Goal: Communication & Community: Ask a question

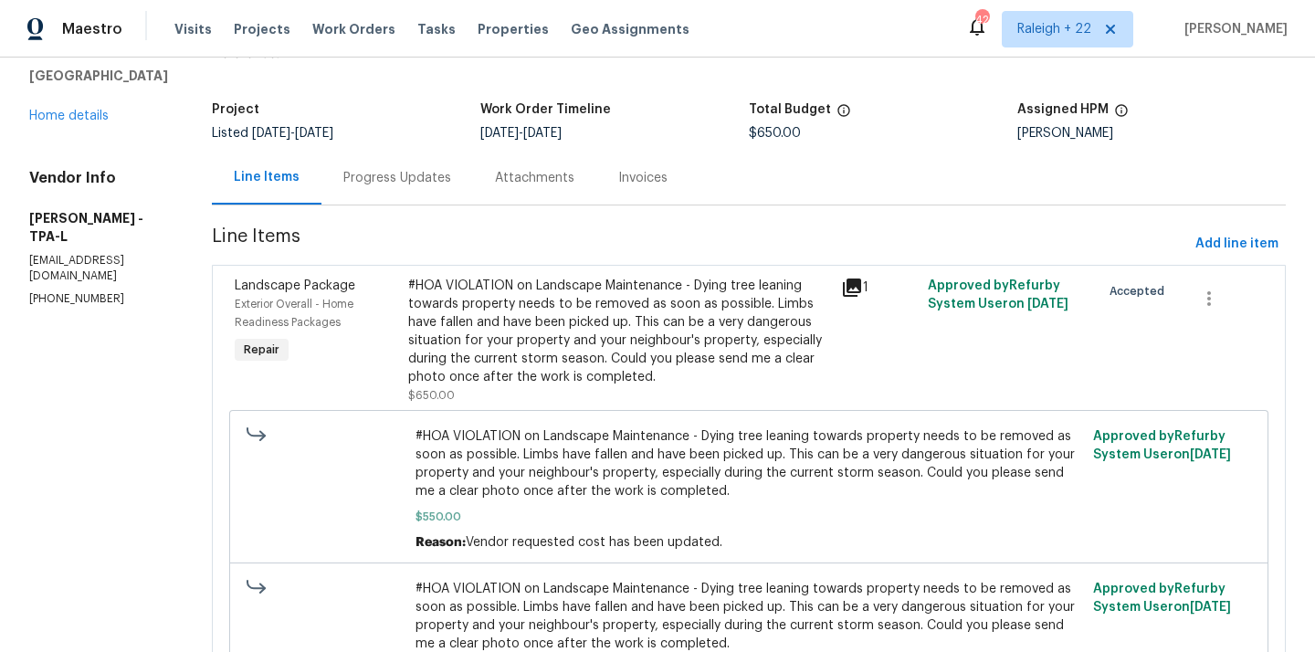
scroll to position [92, 0]
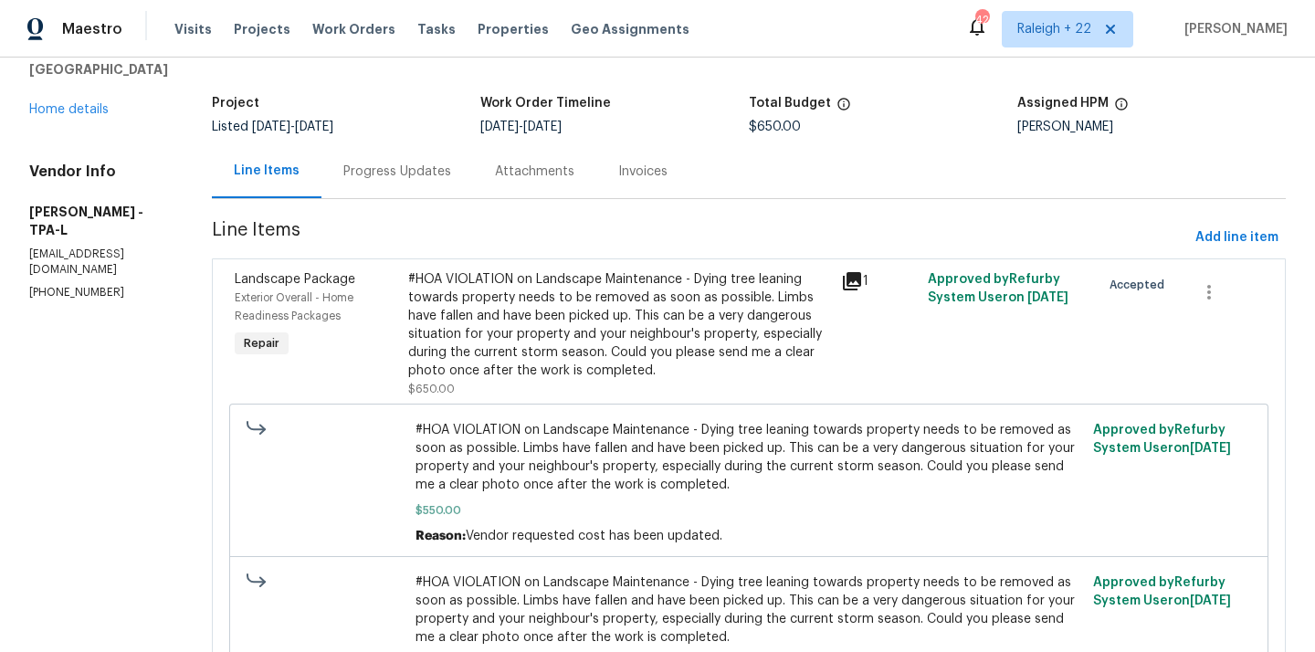
click at [531, 338] on div "#HOA VIOLATION on Landscape Maintenance - Dying tree leaning towards property n…" at bounding box center [619, 325] width 422 height 110
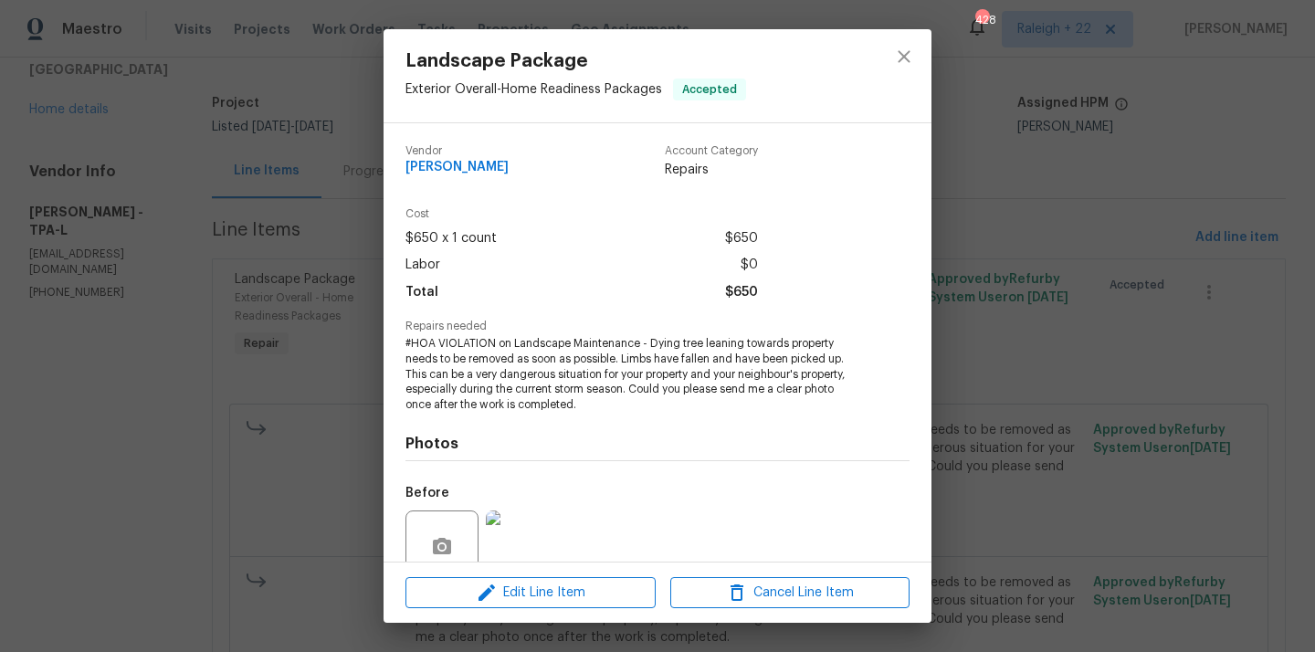
scroll to position [159, 0]
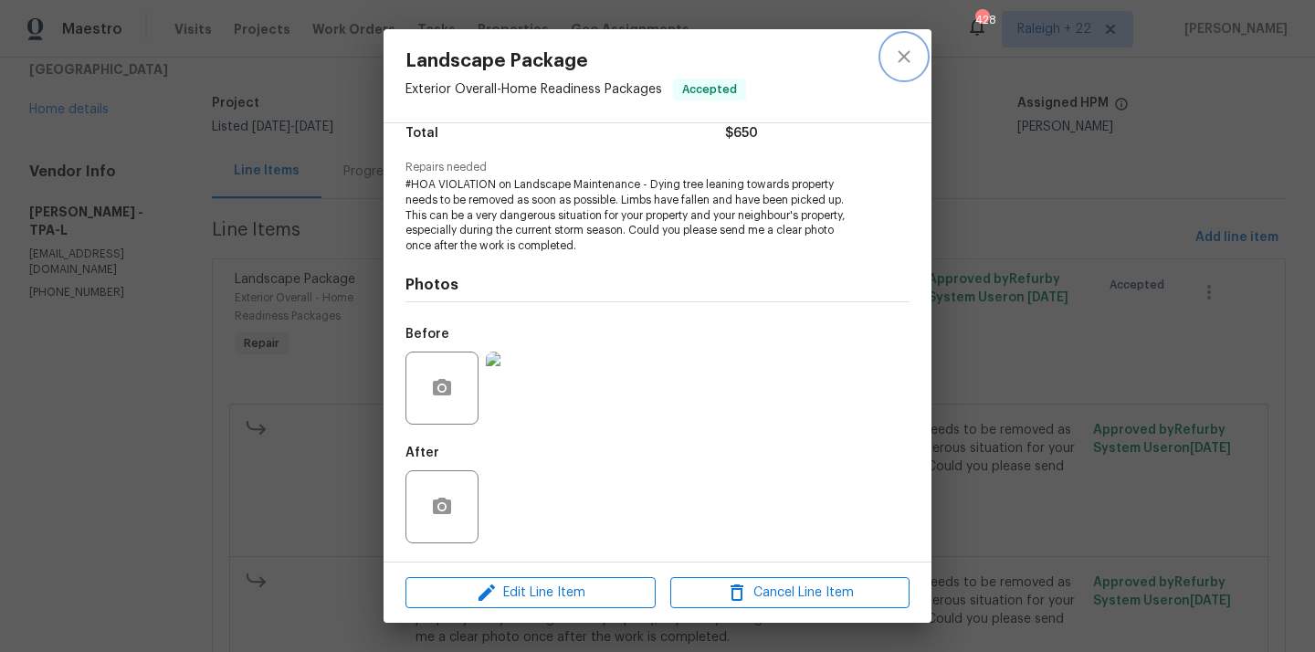
click at [908, 47] on icon "close" at bounding box center [904, 57] width 22 height 22
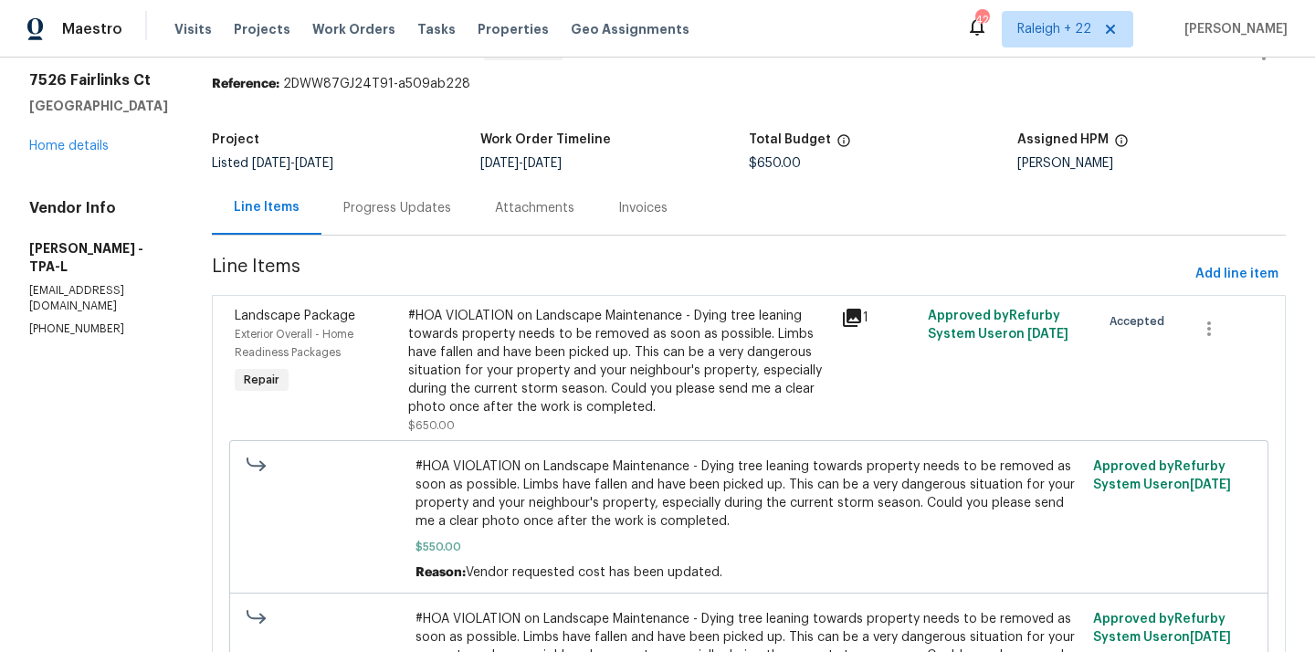
click at [451, 214] on div "Progress Updates" at bounding box center [397, 208] width 108 height 18
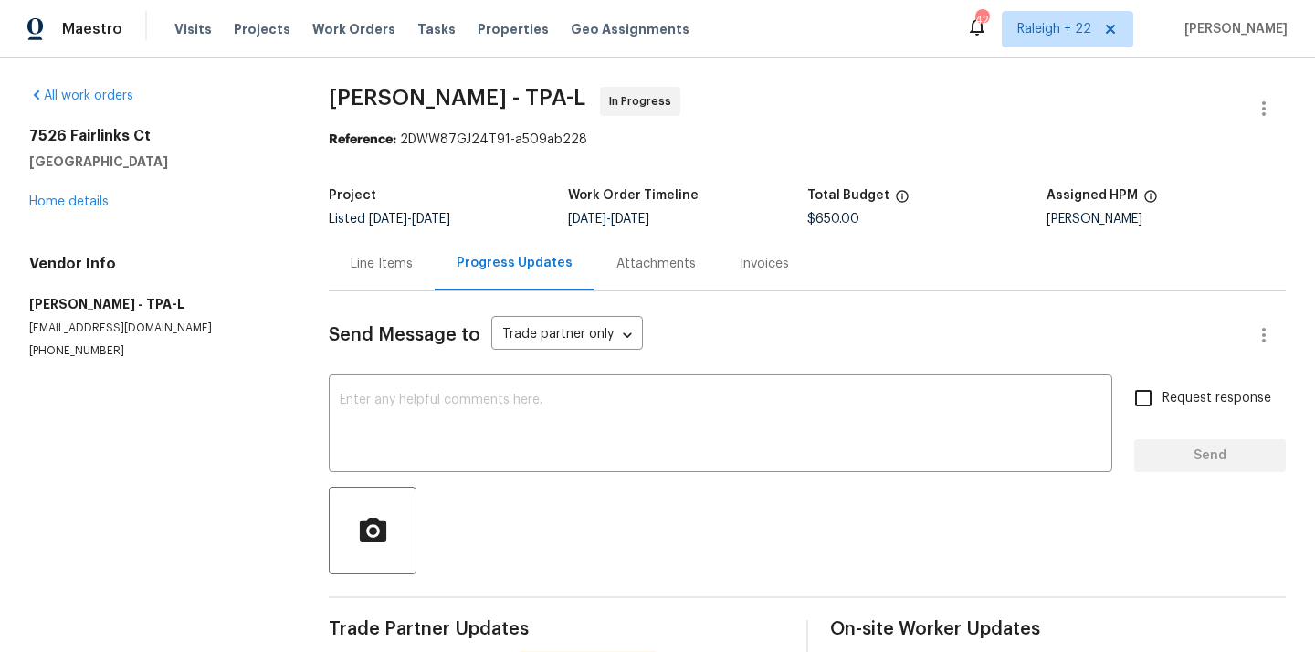
click at [370, 269] on div "Line Items" at bounding box center [382, 264] width 62 height 18
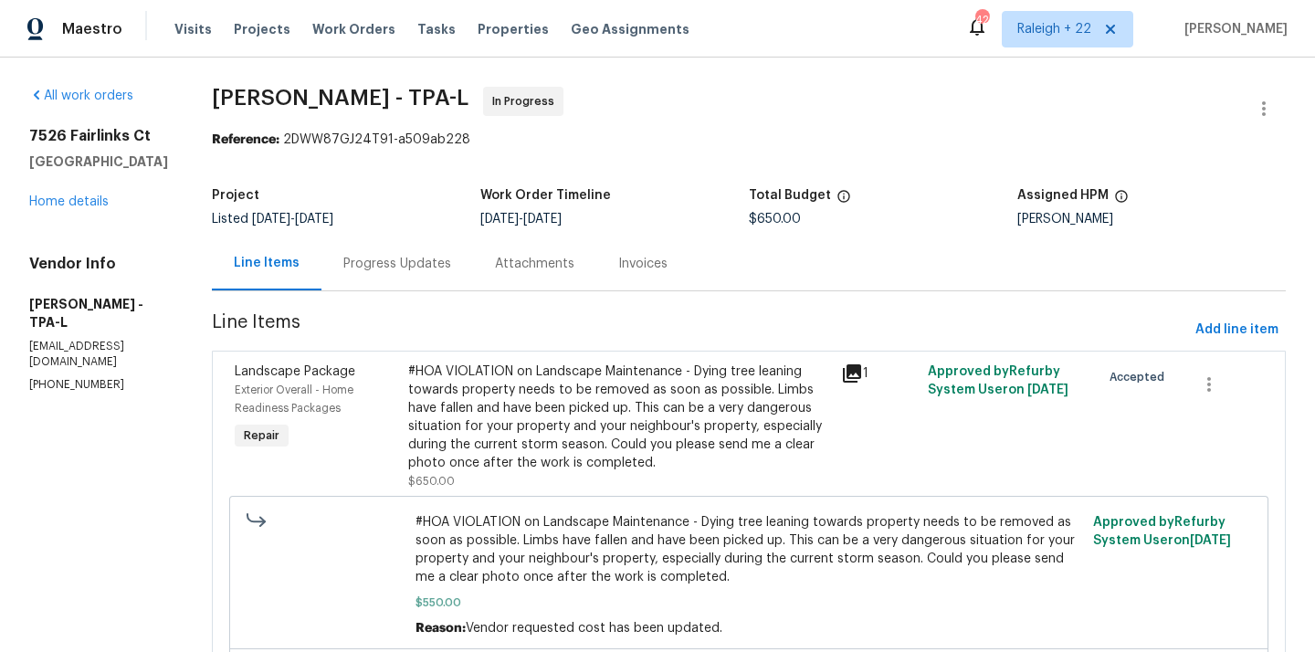
click at [589, 451] on div "#HOA VIOLATION on Landscape Maintenance - Dying tree leaning towards property n…" at bounding box center [619, 418] width 422 height 110
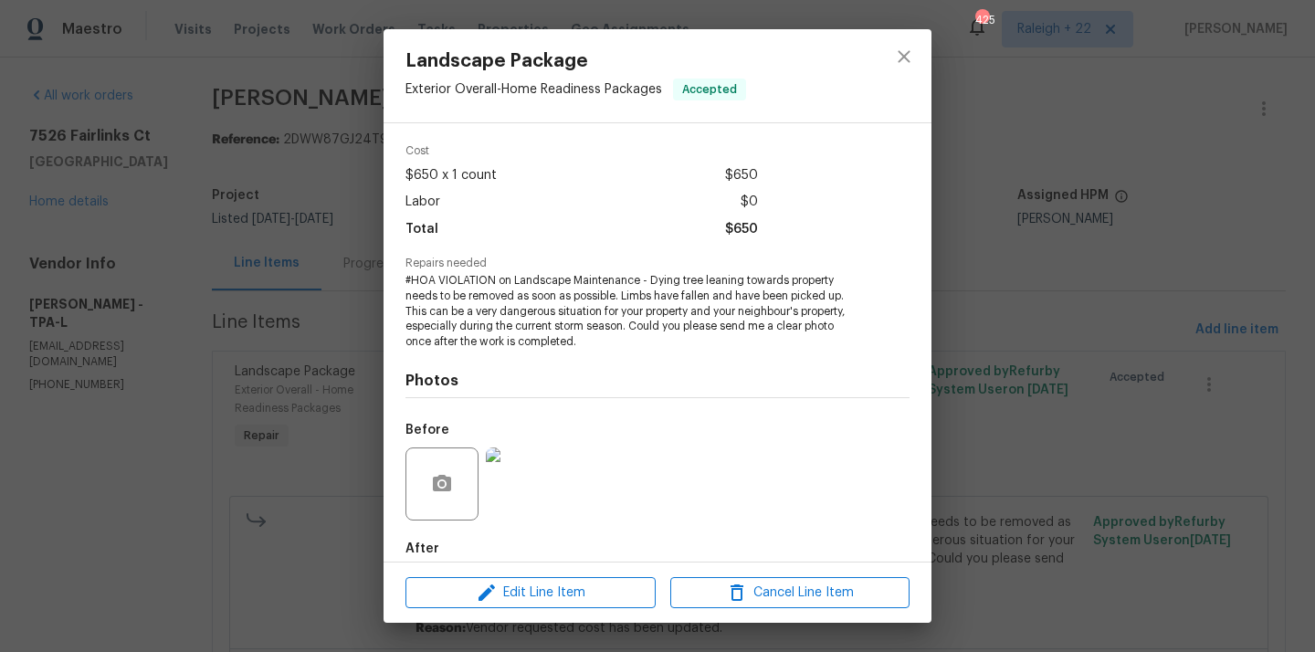
scroll to position [159, 0]
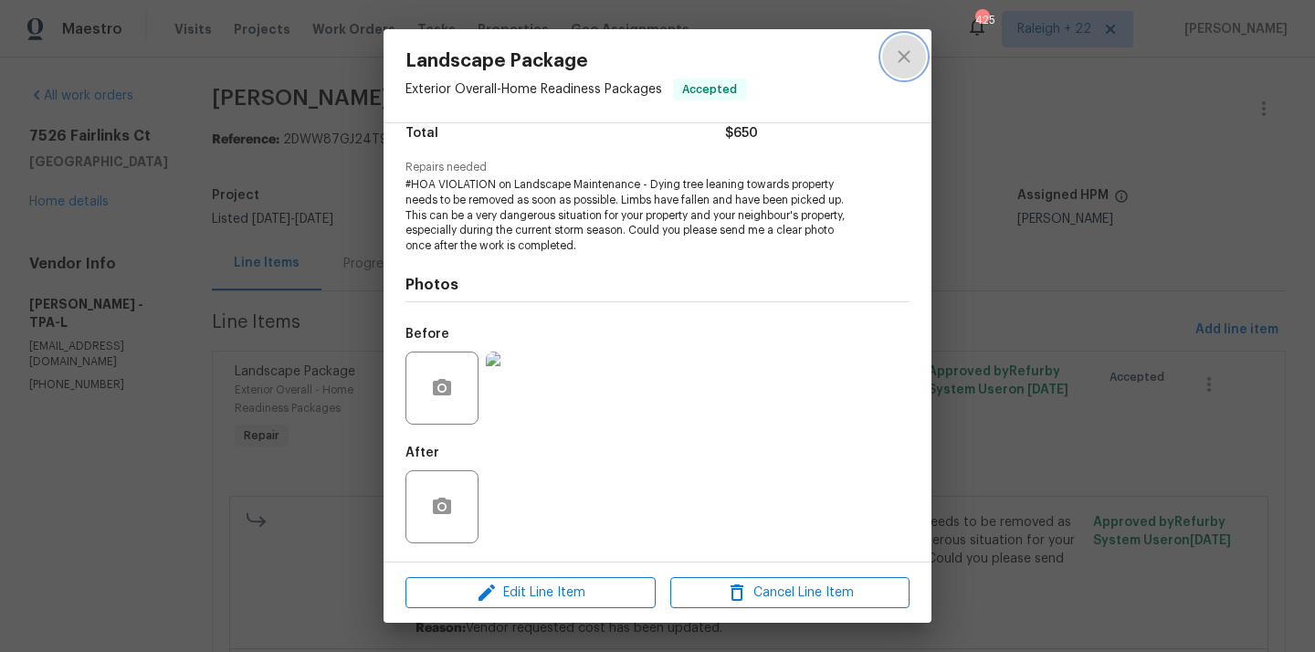
click at [899, 55] on icon "close" at bounding box center [904, 57] width 22 height 22
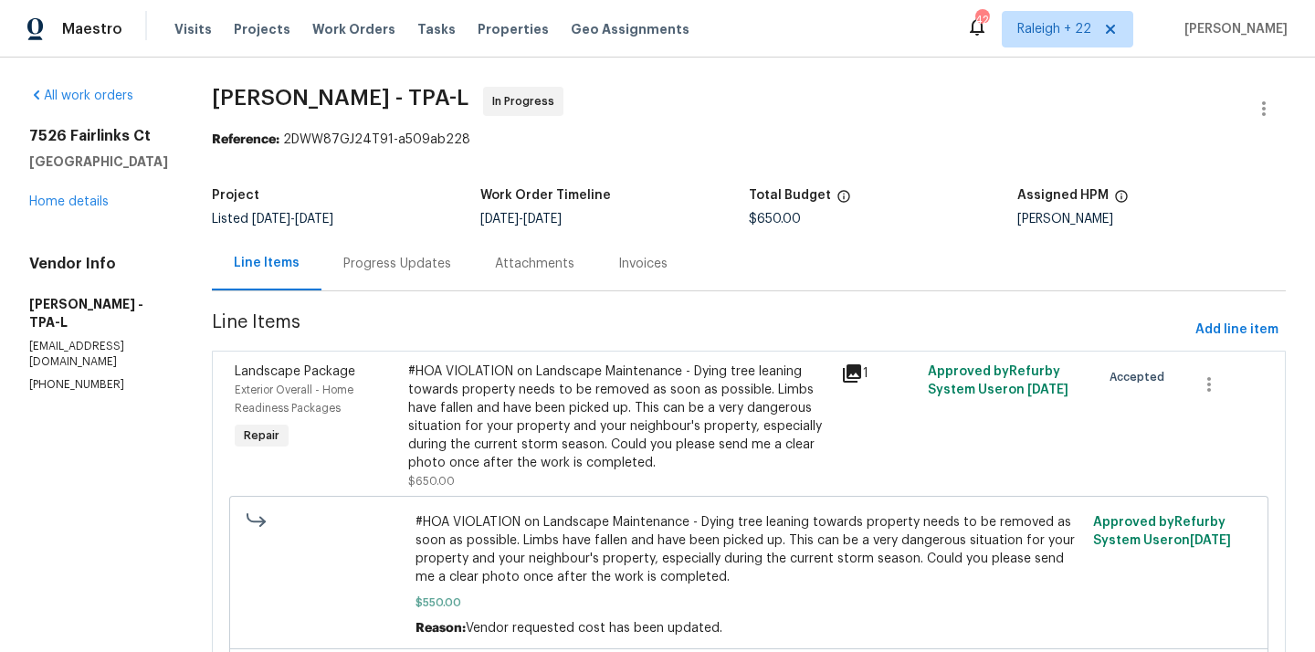
click at [440, 259] on div "Progress Updates" at bounding box center [397, 264] width 108 height 18
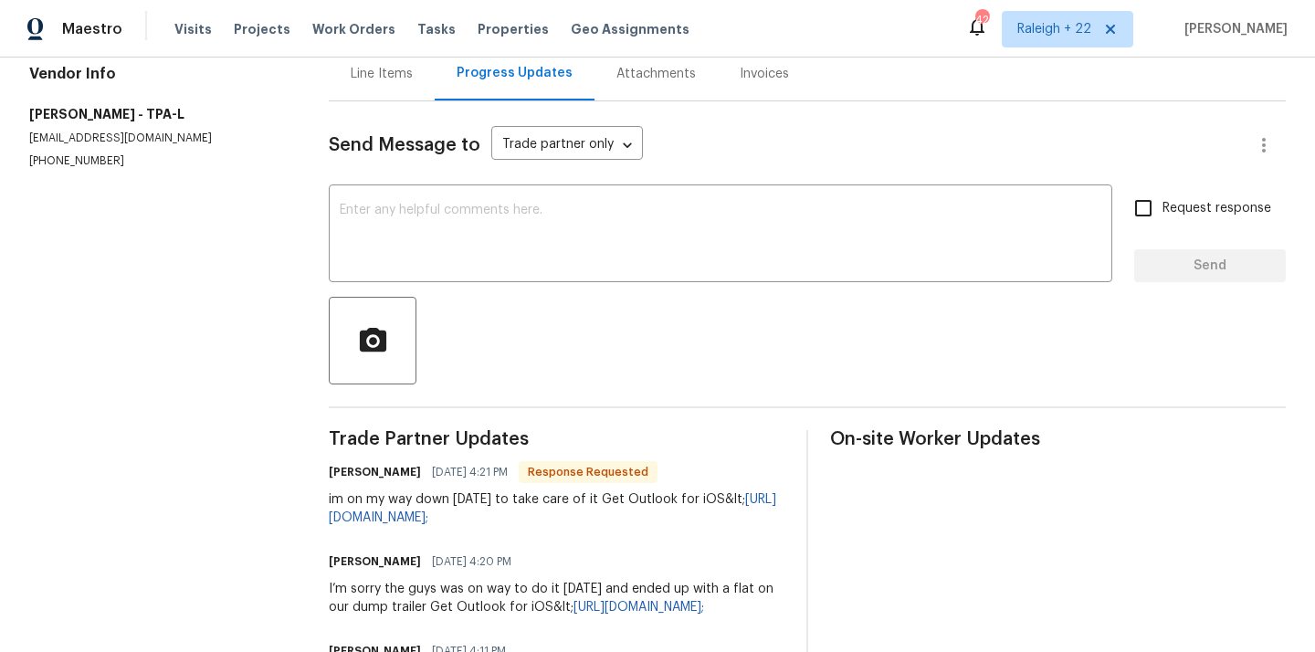
scroll to position [189, 0]
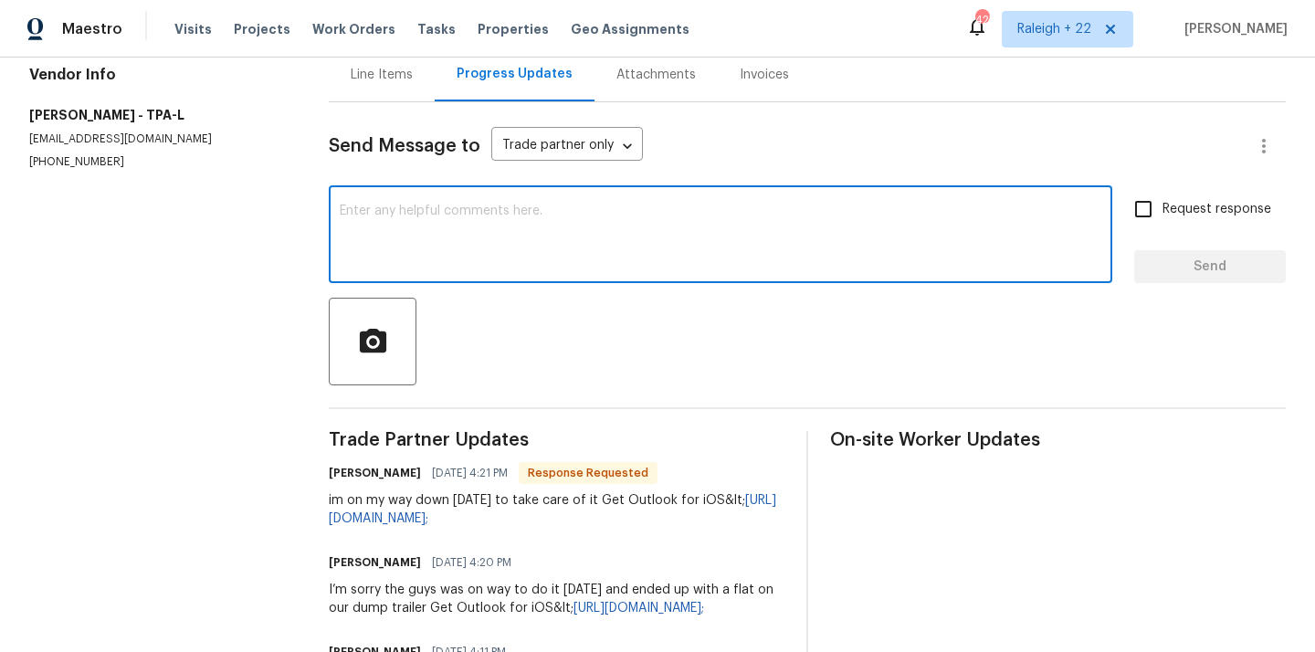
click at [478, 211] on textarea at bounding box center [721, 237] width 762 height 64
type textarea "a"
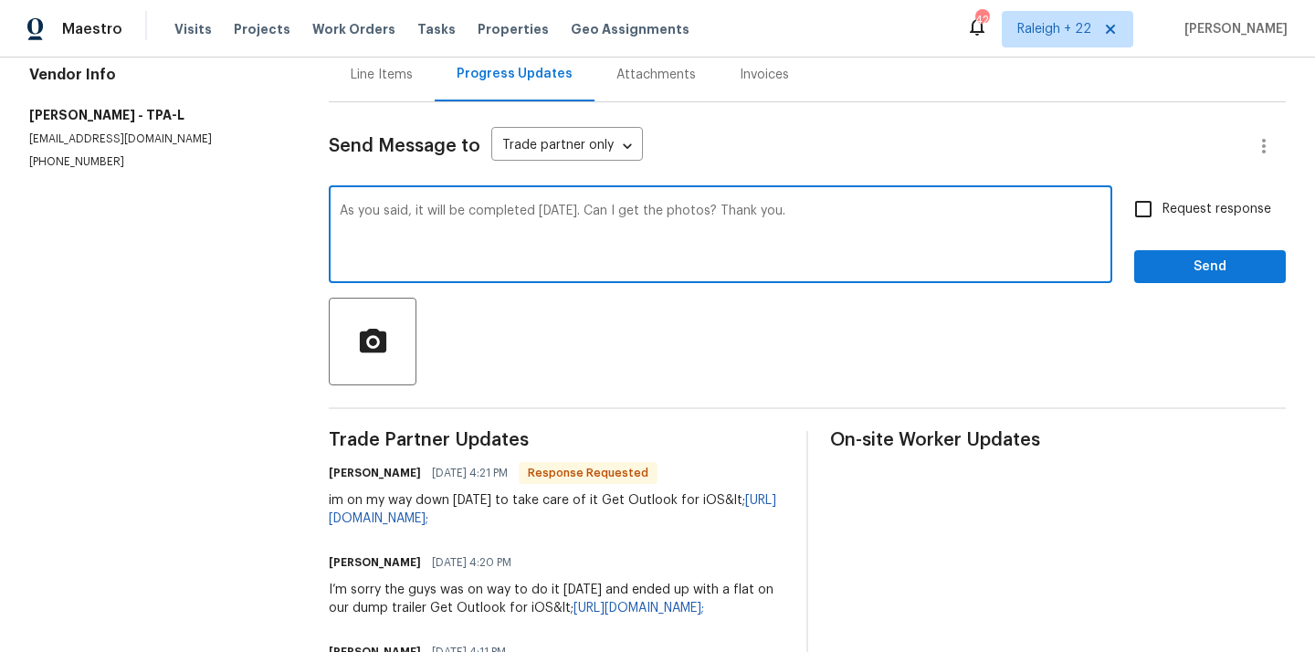
click at [651, 217] on textarea "As you said, it will be completed [DATE]. Can I get the photos? Thank you." at bounding box center [721, 237] width 762 height 64
drag, startPoint x: 715, startPoint y: 212, endPoint x: 650, endPoint y: 210, distance: 64.9
click at [650, 210] on textarea "As you said, it will be completed [DATE]. Can I get the completed work photos? …" at bounding box center [721, 237] width 762 height 64
drag, startPoint x: 679, startPoint y: 207, endPoint x: 692, endPoint y: 236, distance: 31.5
click at [679, 207] on textarea "As you said, it will be completed [DATE]. Can I get the work photos? Thank you." at bounding box center [721, 237] width 762 height 64
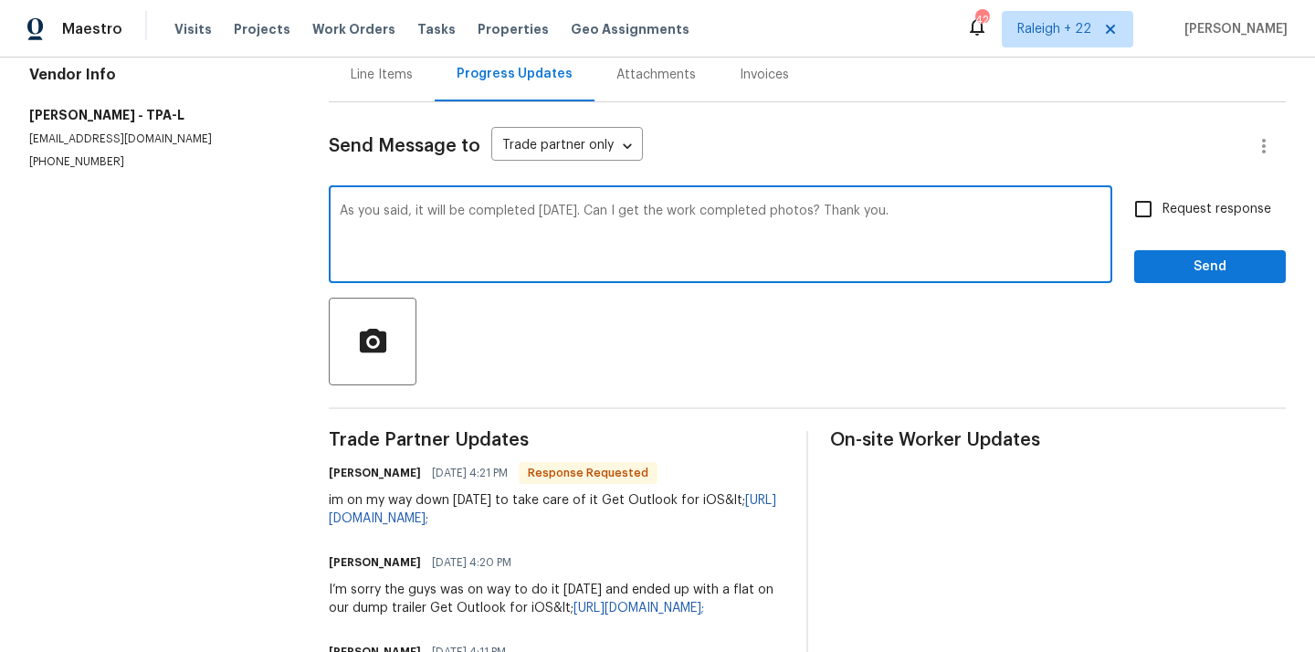
type textarea "As you said, it will be completed [DATE]. Can I get the work completed photos? …"
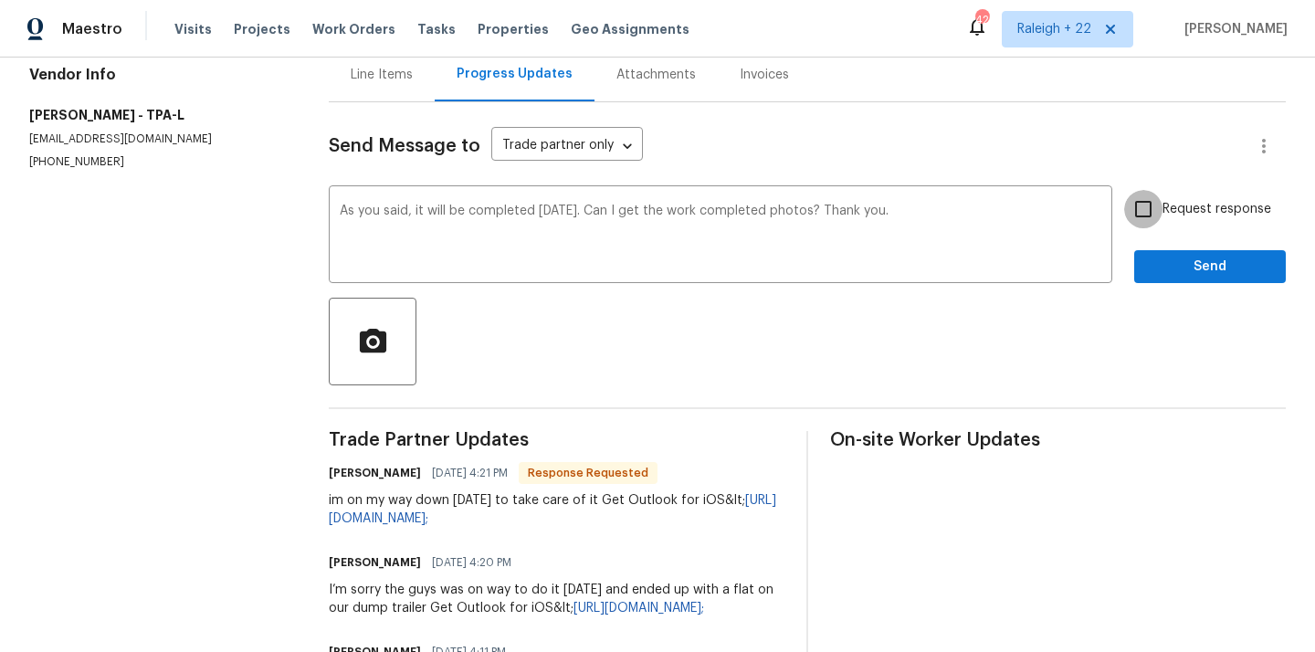
click at [1144, 205] on input "Request response" at bounding box center [1144, 209] width 38 height 38
checkbox input "true"
click at [1230, 262] on span "Send" at bounding box center [1210, 267] width 122 height 23
